Goal: Transaction & Acquisition: Purchase product/service

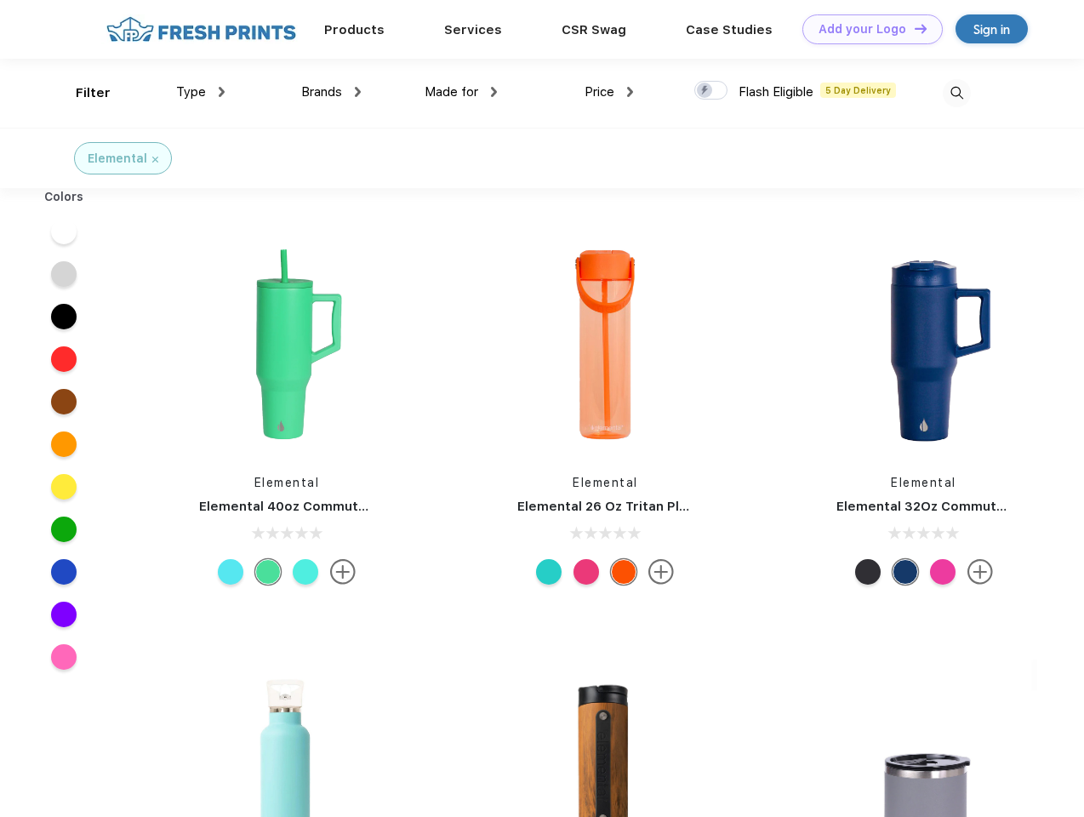
click at [866, 29] on link "Add your Logo Design Tool" at bounding box center [872, 29] width 140 height 30
click at [0, 0] on div "Design Tool" at bounding box center [0, 0] width 0 height 0
click at [913, 28] on link "Add your Logo Design Tool" at bounding box center [872, 29] width 140 height 30
click at [82, 93] on div "Filter" at bounding box center [93, 93] width 35 height 20
click at [201, 92] on span "Type" at bounding box center [191, 91] width 30 height 15
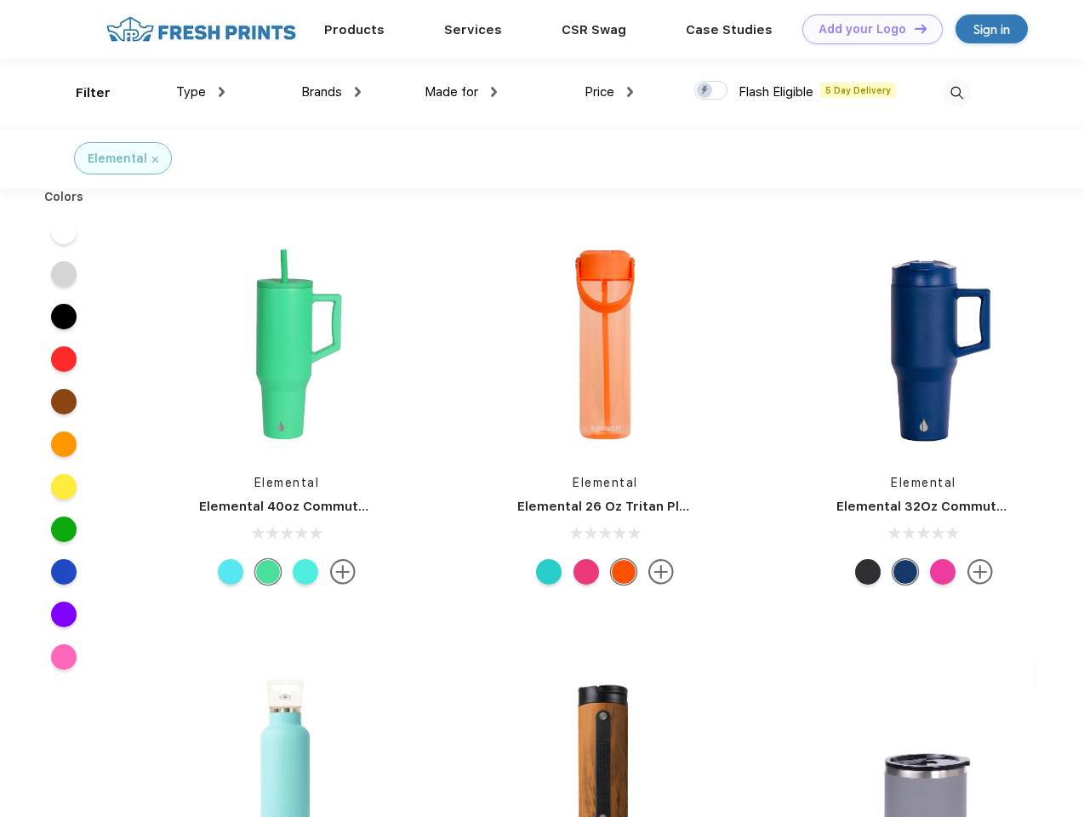
click at [331, 92] on span "Brands" at bounding box center [321, 91] width 41 height 15
click at [461, 92] on span "Made for" at bounding box center [452, 91] width 54 height 15
click at [609, 92] on span "Price" at bounding box center [599, 91] width 30 height 15
click at [711, 91] on div at bounding box center [710, 90] width 33 height 19
click at [705, 91] on input "checkbox" at bounding box center [699, 85] width 11 height 11
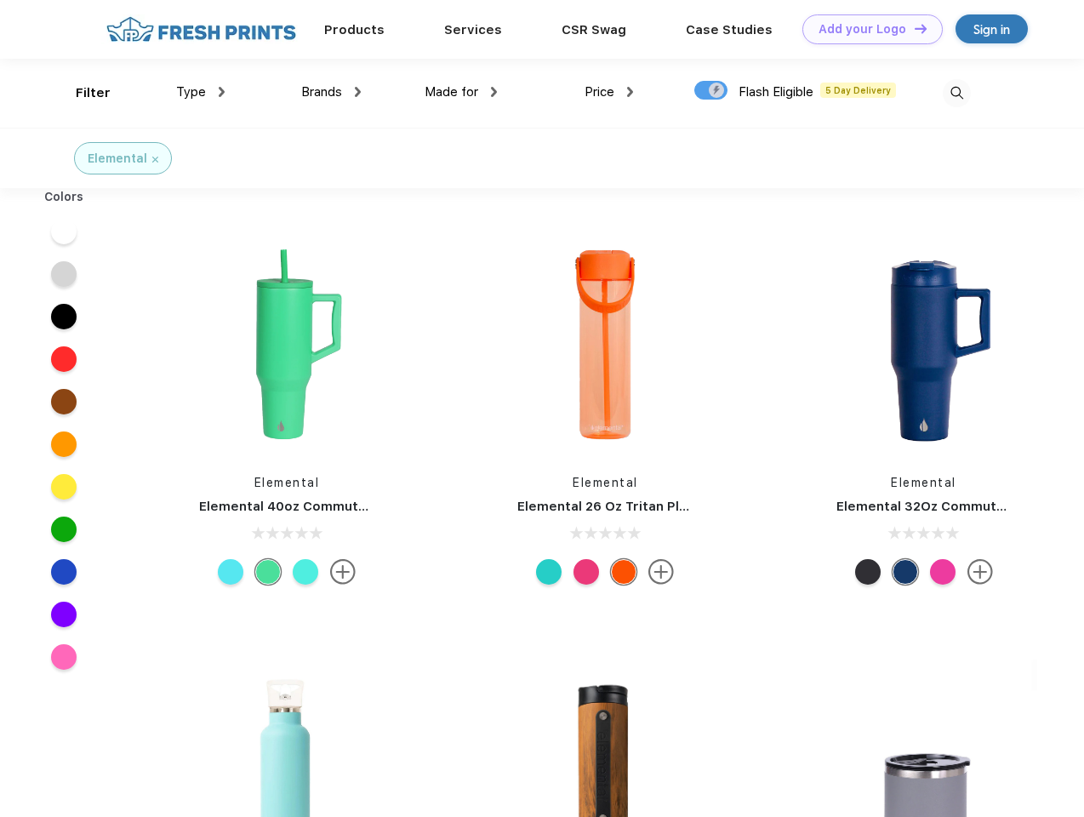
click at [956, 93] on img at bounding box center [957, 93] width 28 height 28
